Goal: Check status: Check status

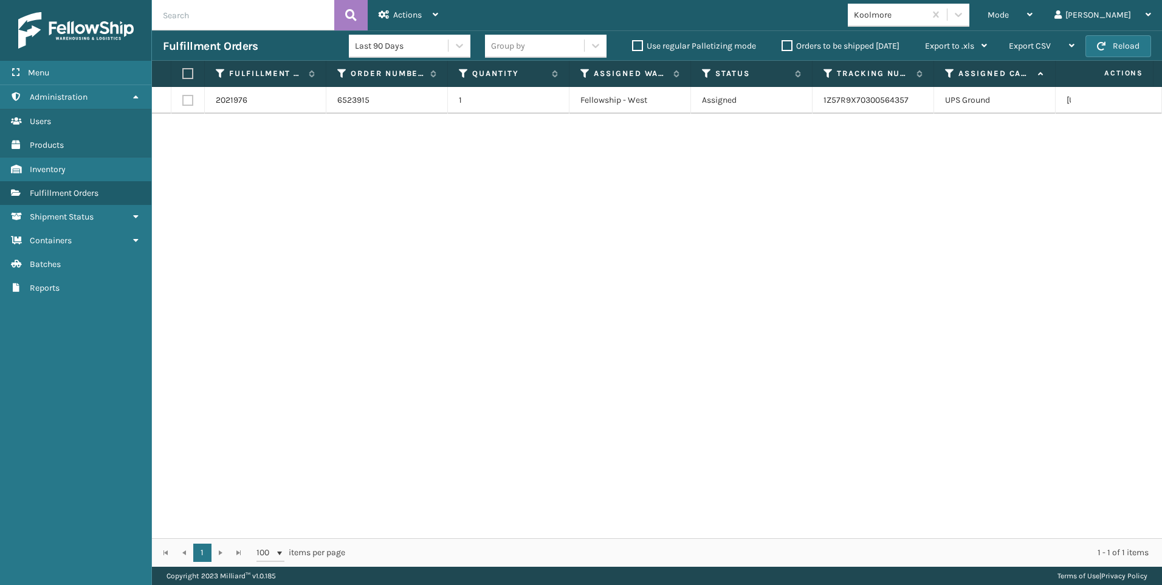
click at [977, 15] on div "Koolmore" at bounding box center [912, 15] width 129 height 23
click at [1009, 19] on span "Mode" at bounding box center [998, 15] width 21 height 10
drag, startPoint x: 818, startPoint y: 95, endPoint x: 958, endPoint y: 16, distance: 161.1
click at [818, 95] on td "1Z57R9X70300564357" at bounding box center [874, 100] width 122 height 27
click at [925, 7] on div "Koolmore" at bounding box center [886, 15] width 77 height 20
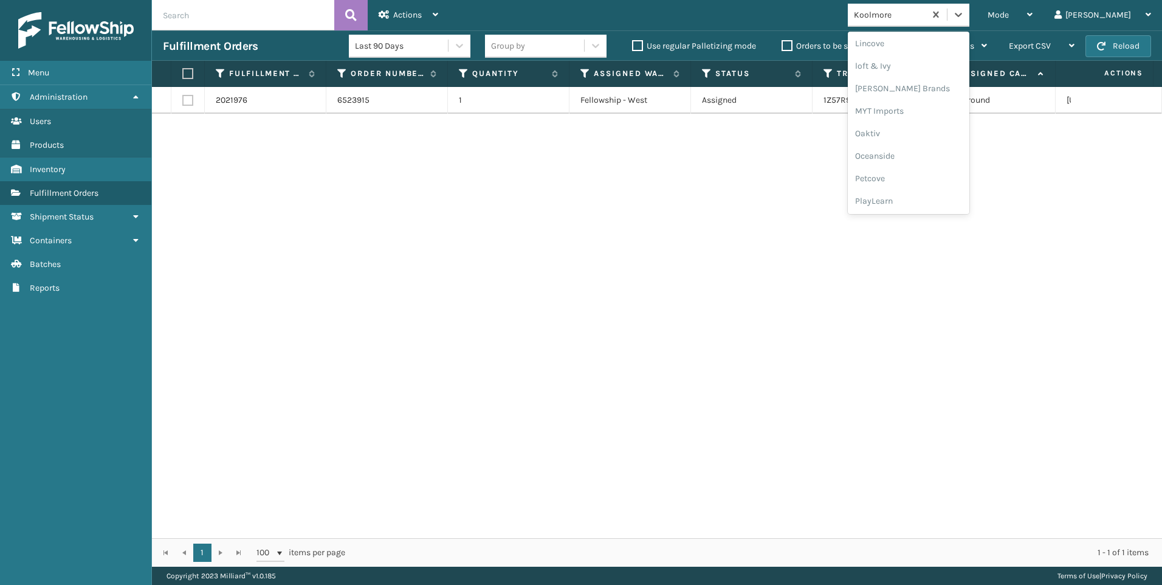
scroll to position [587, 0]
click at [947, 174] on div "SleepGeekz" at bounding box center [909, 178] width 122 height 22
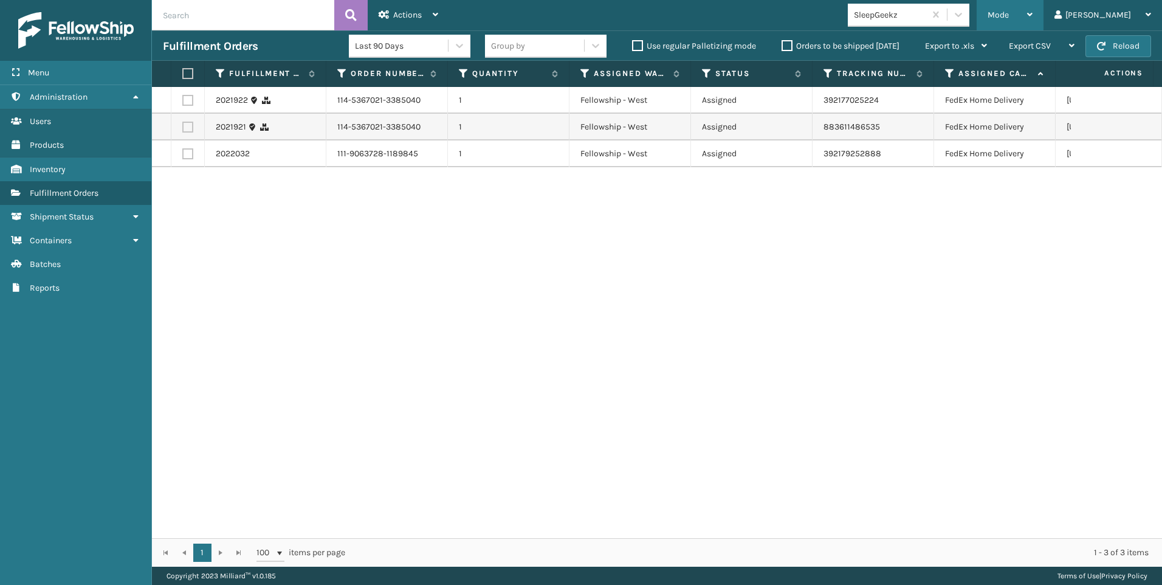
click at [1033, 21] on div "Mode" at bounding box center [1010, 15] width 45 height 30
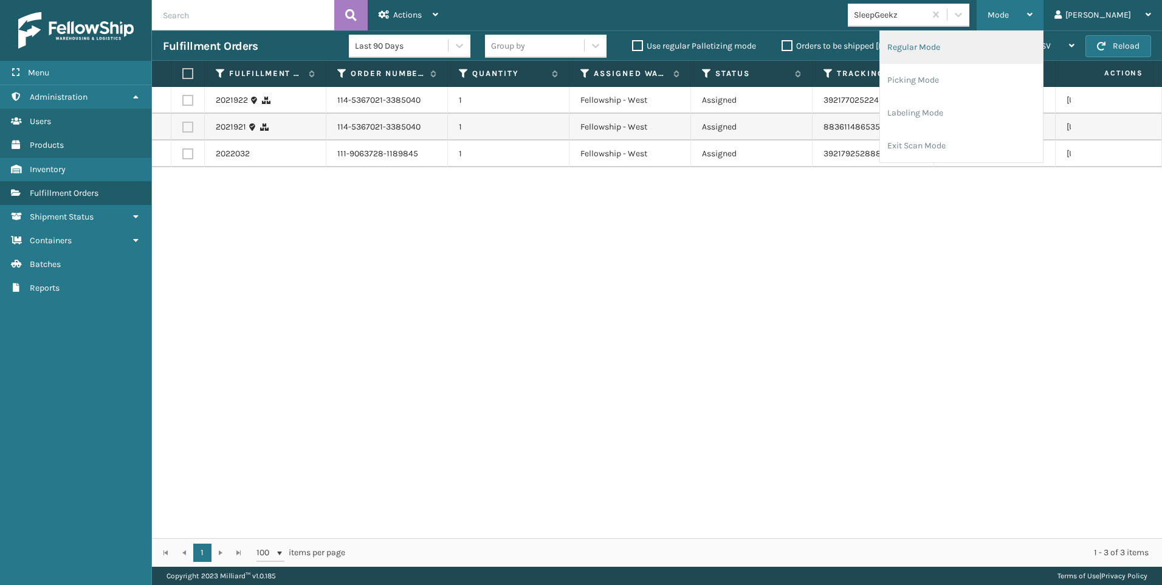
click at [1009, 46] on li "Regular Mode" at bounding box center [961, 47] width 163 height 33
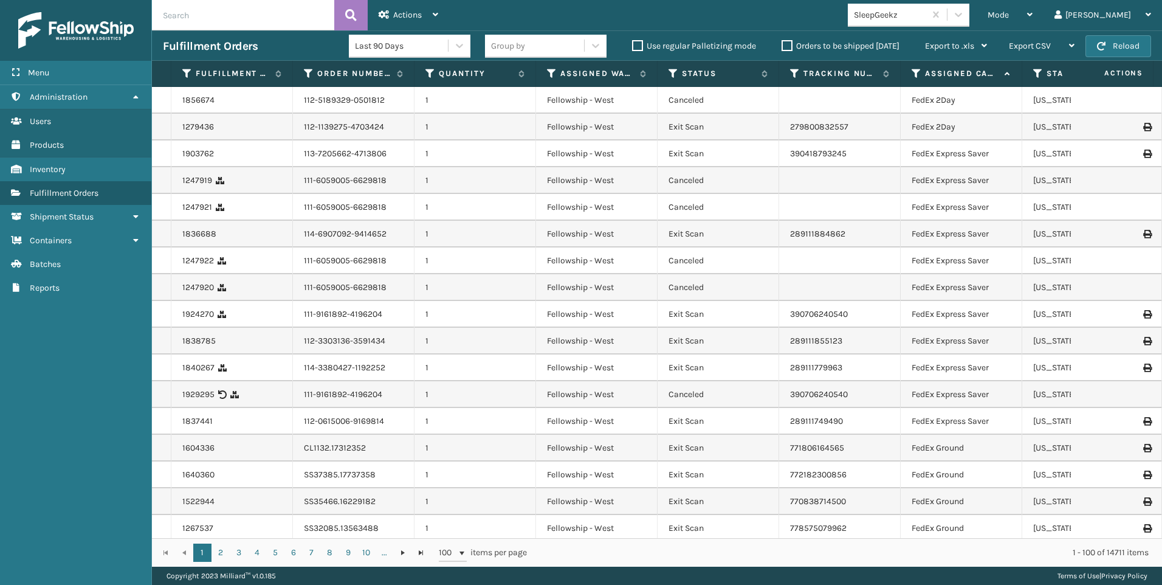
click at [825, 41] on label "Orders to be shipped [DATE]" at bounding box center [841, 46] width 118 height 10
click at [782, 41] on input "Orders to be shipped [DATE]" at bounding box center [782, 43] width 1 height 8
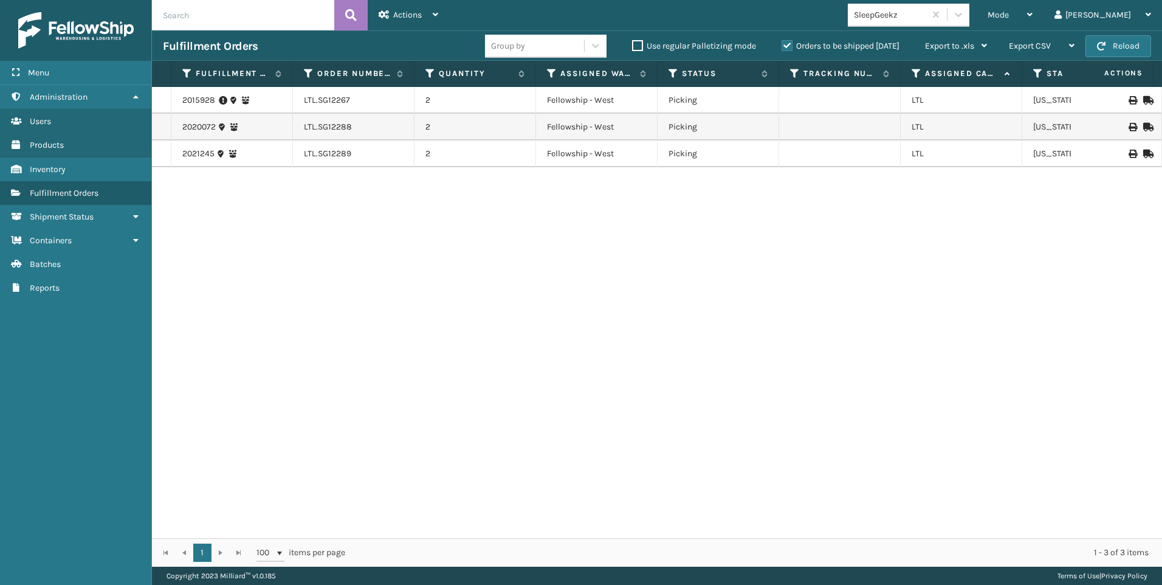
click at [806, 43] on label "Orders to be shipped [DATE]" at bounding box center [841, 46] width 118 height 10
click at [782, 43] on input "Orders to be shipped [DATE]" at bounding box center [782, 43] width 1 height 8
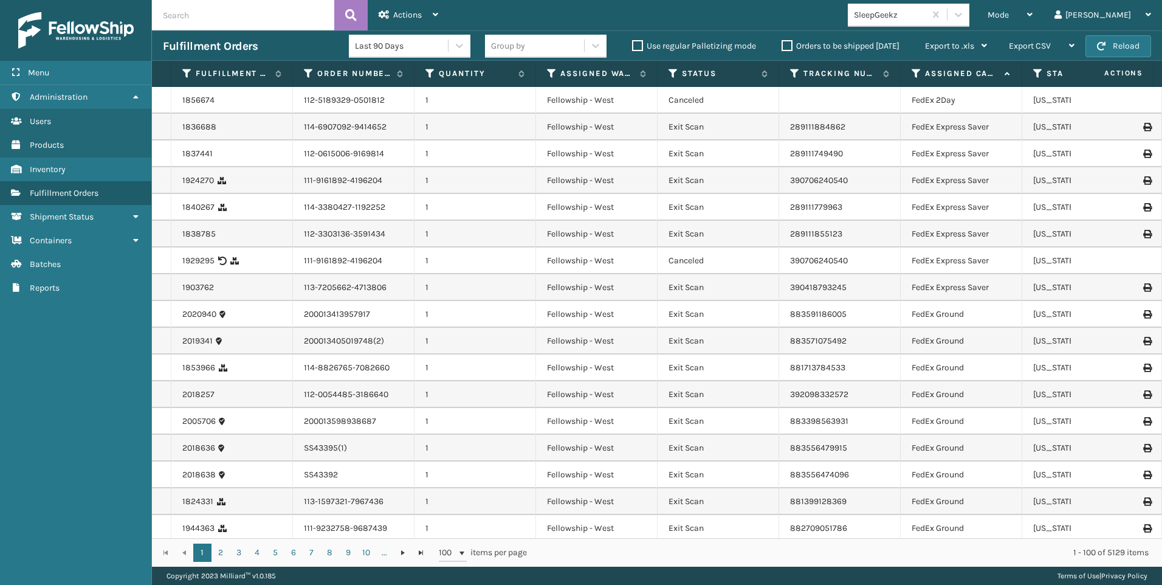
click at [657, 18] on div "Mode Regular Mode Picking Mode Labeling Mode Exit Scan Mode SleepGeekz Liz Log …" at bounding box center [805, 15] width 713 height 30
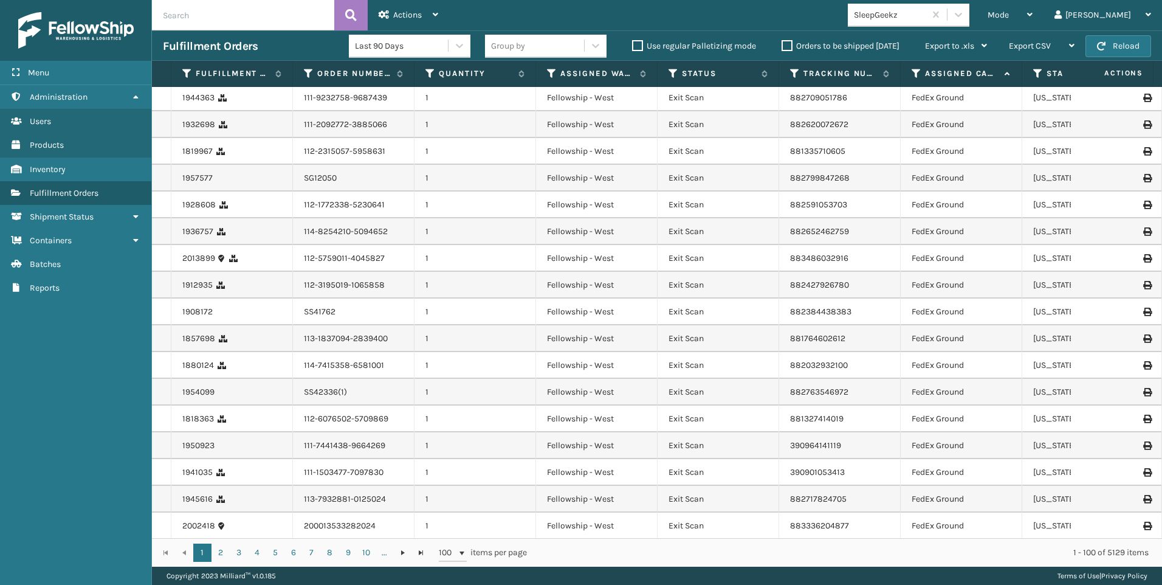
scroll to position [547, 0]
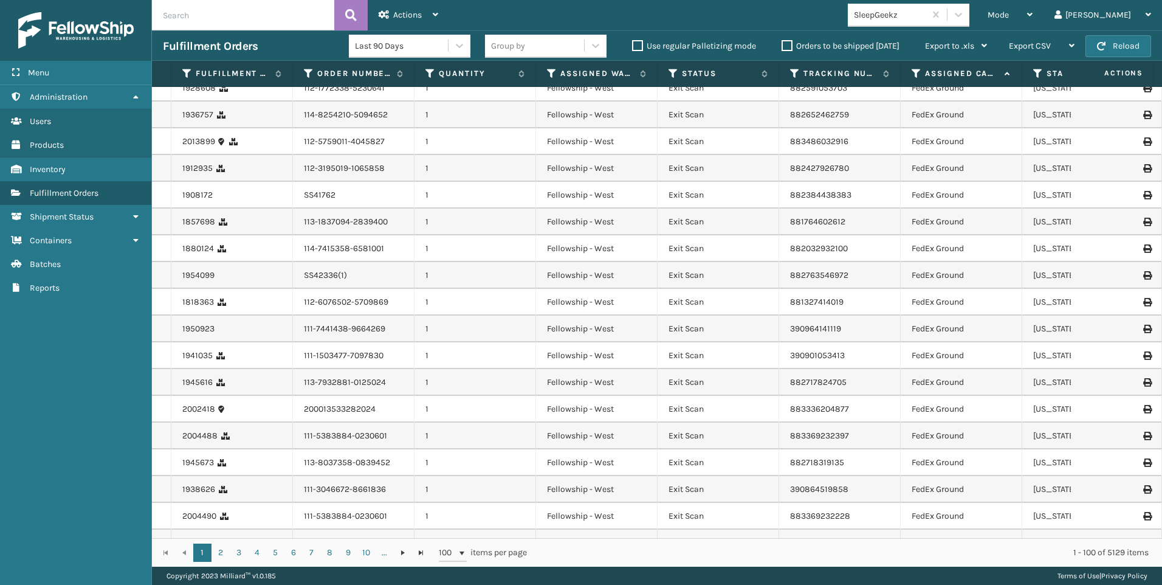
click at [254, 28] on input "text" at bounding box center [243, 15] width 182 height 30
click at [254, 27] on input "text" at bounding box center [243, 15] width 182 height 30
type input "ss43438"
